Goal: Information Seeking & Learning: Learn about a topic

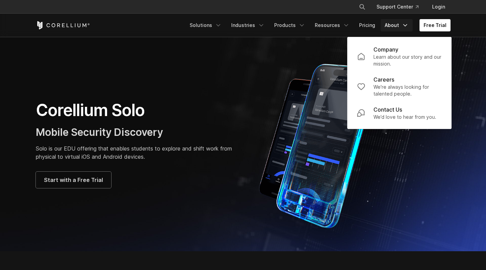
click at [477, 68] on section "Corellium Solo Mobile Security Discovery Solo is our EDU offering that enables …" at bounding box center [243, 144] width 486 height 214
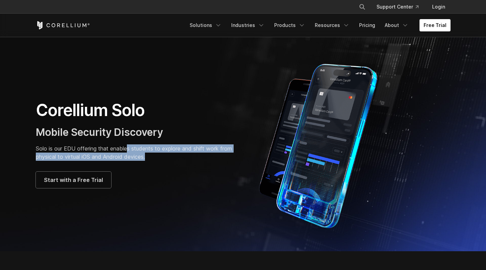
drag, startPoint x: 127, startPoint y: 151, endPoint x: 150, endPoint y: 159, distance: 23.7
click at [150, 159] on p "Solo is our EDU offering that enables students to explore and shift work from p…" at bounding box center [136, 152] width 201 height 16
click at [159, 147] on p "Solo is our EDU offering that enables students to explore and shift work from p…" at bounding box center [136, 152] width 201 height 16
drag, startPoint x: 107, startPoint y: 147, endPoint x: 150, endPoint y: 160, distance: 44.3
click at [150, 160] on p "Solo is our EDU offering that enables students to explore and shift work from p…" at bounding box center [136, 152] width 201 height 16
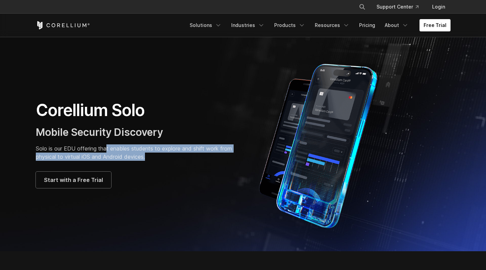
click at [150, 160] on p "Solo is our EDU offering that enables students to explore and shift work from p…" at bounding box center [136, 152] width 201 height 16
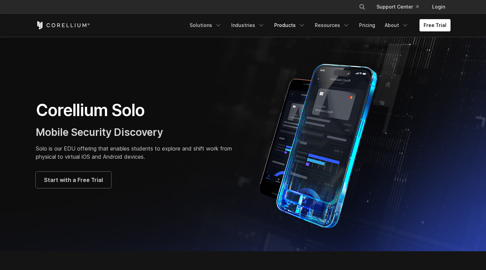
click at [292, 25] on link "Products" at bounding box center [289, 25] width 39 height 12
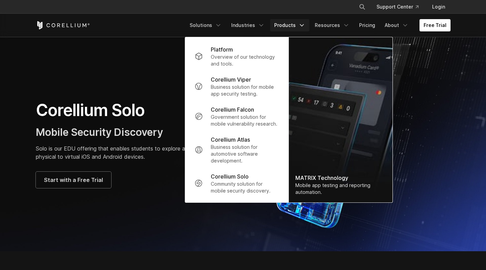
click at [142, 95] on div "Corellium Solo Mobile Security Discovery Solo is our EDU offering that enables …" at bounding box center [243, 144] width 429 height 171
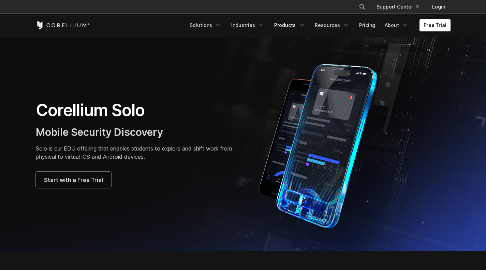
click at [293, 27] on link "Products" at bounding box center [289, 25] width 39 height 12
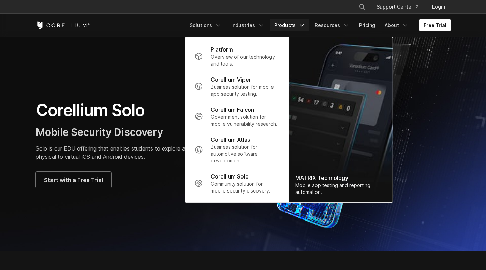
click at [226, 108] on p "Corellium Falcon" at bounding box center [232, 109] width 43 height 8
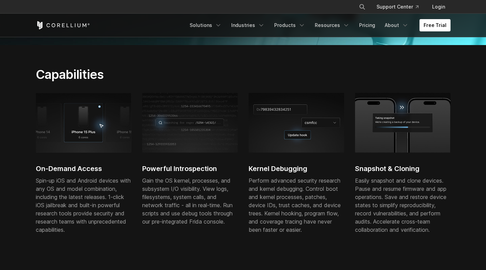
scroll to position [197, 0]
drag, startPoint x: 383, startPoint y: 178, endPoint x: 396, endPoint y: 188, distance: 16.5
click at [396, 188] on div "Easily snapshot and clone devices. Pause and resume firmware and app operations…" at bounding box center [403, 205] width 96 height 57
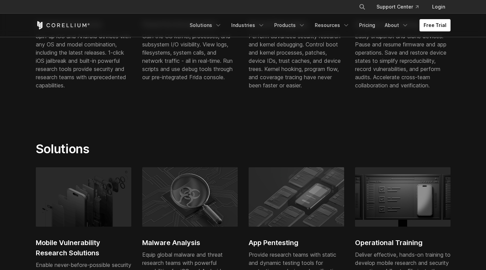
scroll to position [405, 0]
